Goal: Check status: Check status

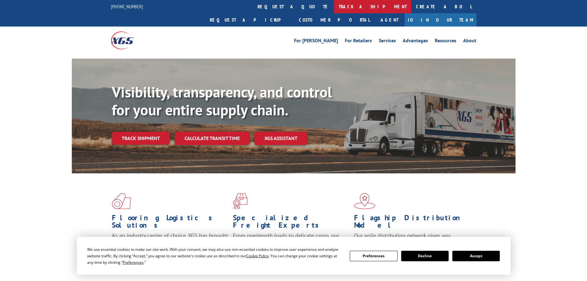
click at [334, 9] on link "track a shipment" at bounding box center [372, 6] width 77 height 13
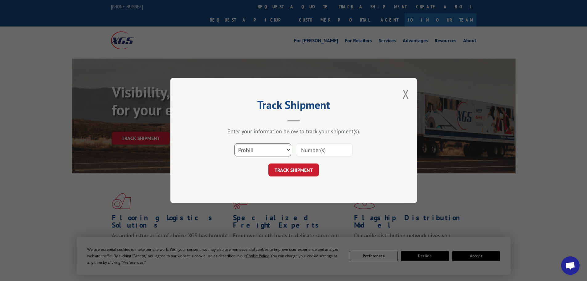
click at [253, 155] on select "Select category... Probill BOL PO" at bounding box center [262, 149] width 57 height 13
select select "bol"
click at [234, 143] on select "Select category... Probill BOL PO" at bounding box center [262, 149] width 57 height 13
click at [305, 149] on input at bounding box center [324, 149] width 57 height 13
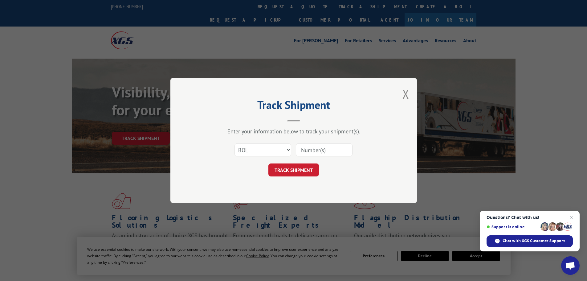
paste input "7042672"
type input "7042672"
click at [292, 170] on button "TRACK SHIPMENT" at bounding box center [293, 169] width 51 height 13
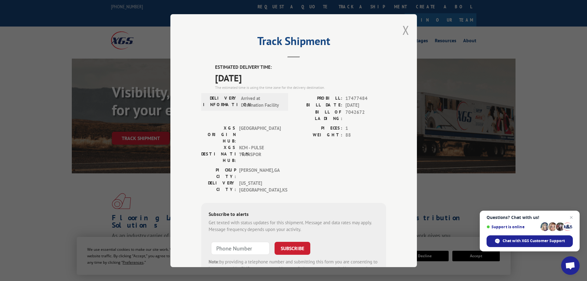
click at [402, 28] on button "Close modal" at bounding box center [405, 30] width 7 height 16
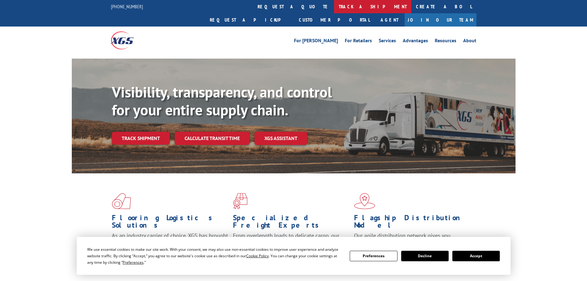
click at [334, 7] on link "track a shipment" at bounding box center [372, 6] width 77 height 13
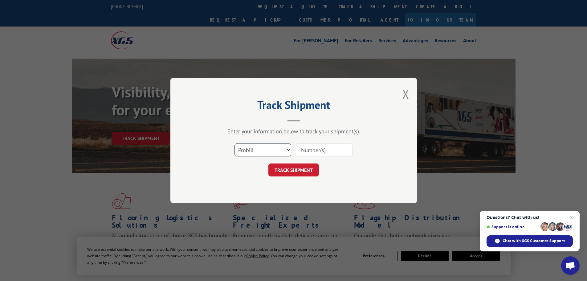
click at [250, 153] on select "Select category... Probill BOL PO" at bounding box center [262, 149] width 57 height 13
select select "bol"
click at [234, 143] on select "Select category... Probill BOL PO" at bounding box center [262, 149] width 57 height 13
click at [313, 148] on input at bounding box center [324, 149] width 57 height 13
paste input "7046065"
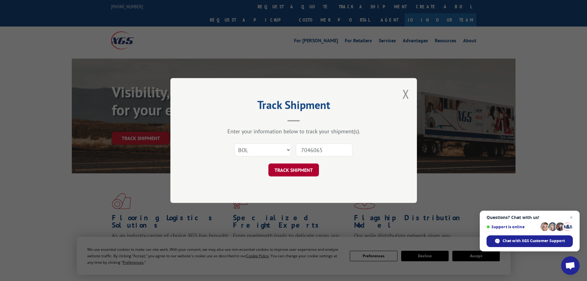
type input "7046065"
click at [276, 171] on button "TRACK SHIPMENT" at bounding box center [293, 169] width 51 height 13
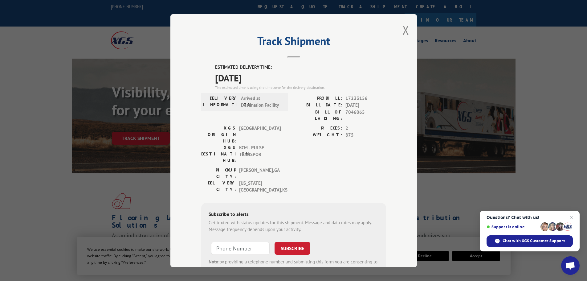
drag, startPoint x: 406, startPoint y: 31, endPoint x: 394, endPoint y: 26, distance: 12.1
click at [405, 30] on button "Close modal" at bounding box center [405, 30] width 7 height 16
